Goal: Information Seeking & Learning: Learn about a topic

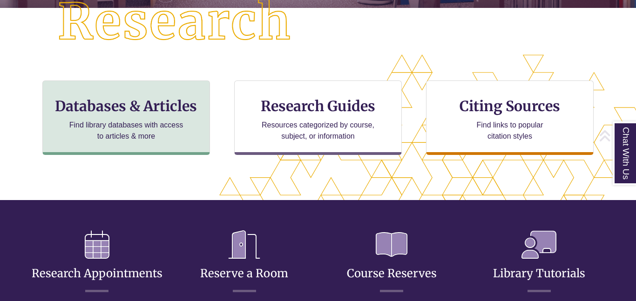
scroll to position [263, 0]
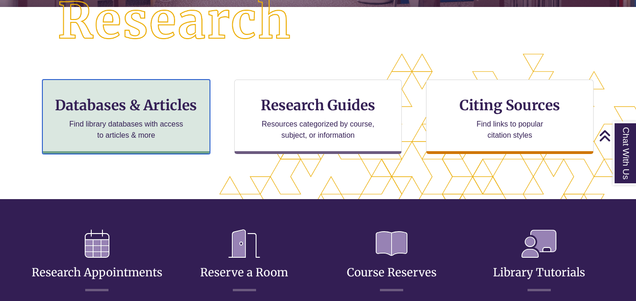
click at [121, 119] on p "Find library databases with access to articles & more" at bounding box center [126, 130] width 121 height 22
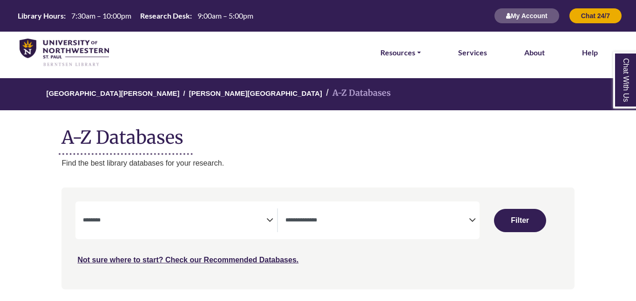
select select "Database Subject Filter"
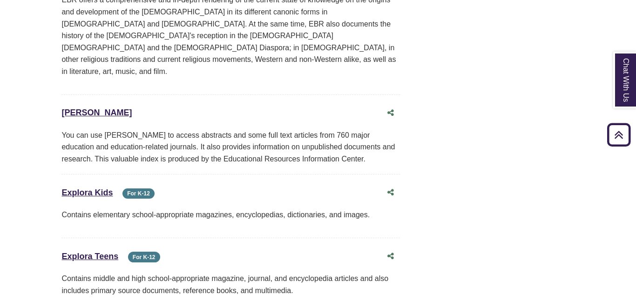
scroll to position [3280, 0]
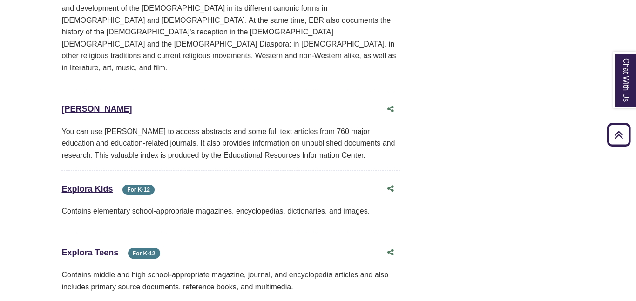
click at [99, 248] on link "Explora Teens This link opens in a new window" at bounding box center [89, 252] width 57 height 9
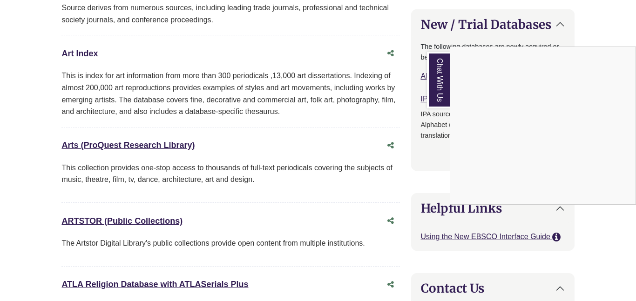
scroll to position [0, 0]
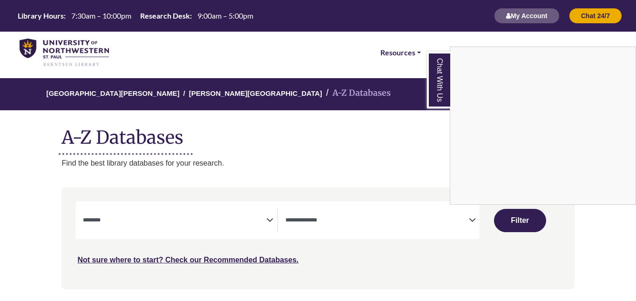
click at [382, 223] on div "Chat With Us" at bounding box center [318, 150] width 636 height 301
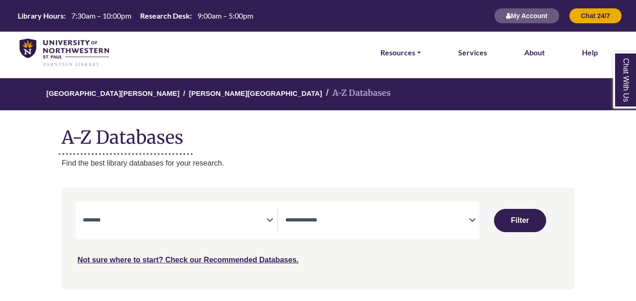
click at [479, 222] on div "Clear Filters Filter" at bounding box center [519, 221] width 81 height 38
click at [471, 221] on icon "Search filters" at bounding box center [472, 219] width 7 height 14
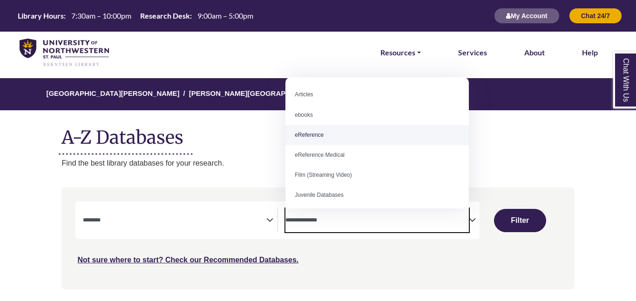
select select "*****"
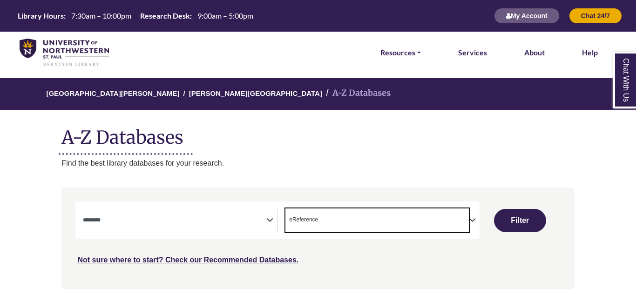
scroll to position [19, 0]
click at [517, 222] on button "Filter" at bounding box center [520, 220] width 52 height 23
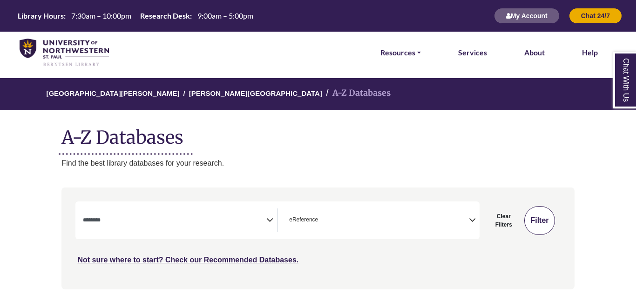
select select "Database Subject Filter"
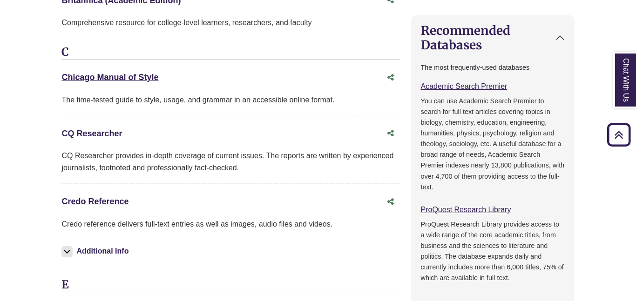
scroll to position [445, 0]
click at [118, 202] on link "Credo Reference This link opens in a new window" at bounding box center [94, 201] width 67 height 9
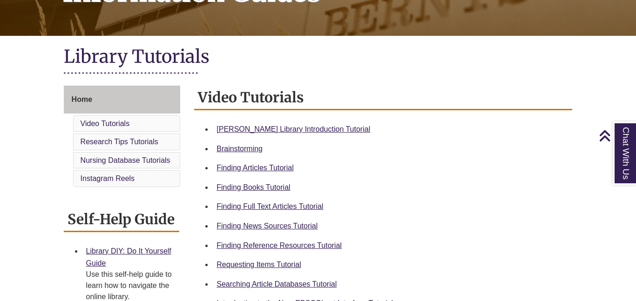
scroll to position [176, 0]
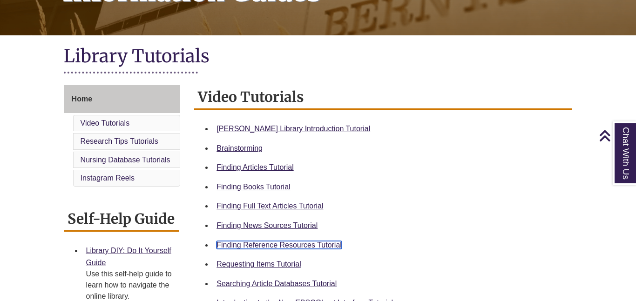
click at [227, 249] on link "Finding Reference Resources Tutorial" at bounding box center [278, 245] width 125 height 8
